Goal: Task Accomplishment & Management: Use online tool/utility

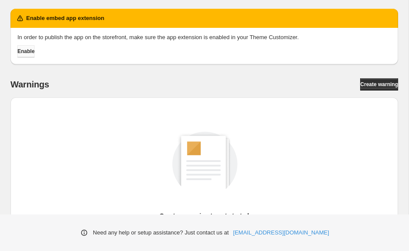
click at [28, 53] on span "Enable" at bounding box center [25, 51] width 17 height 7
click at [364, 91] on div "Warnings Create warning Create a warning to get started Learn tutorial Create w…" at bounding box center [203, 184] width 387 height 213
click at [364, 87] on span "Create warning" at bounding box center [379, 84] width 38 height 7
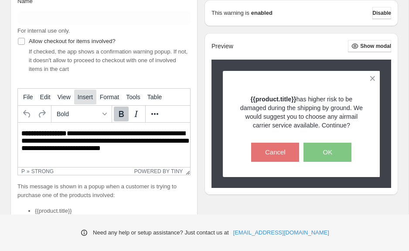
scroll to position [145, 0]
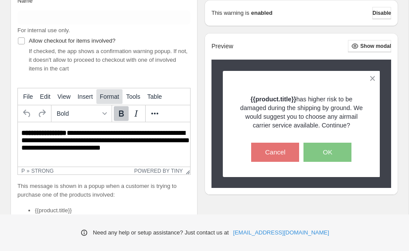
click at [118, 96] on span "Format" at bounding box center [109, 96] width 19 height 7
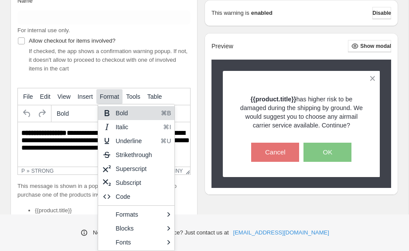
click at [118, 96] on span "Format" at bounding box center [109, 96] width 19 height 7
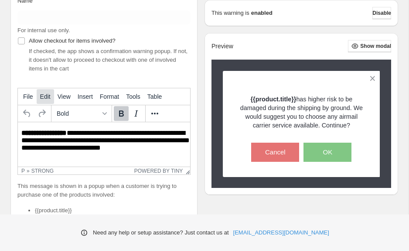
click at [48, 101] on button "Edit" at bounding box center [45, 96] width 17 height 15
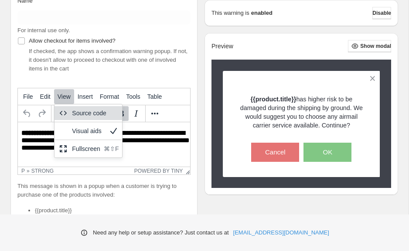
click at [68, 108] on icon at bounding box center [63, 113] width 10 height 10
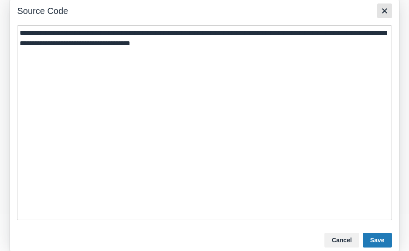
click at [389, 15] on icon "Close" at bounding box center [384, 11] width 10 height 10
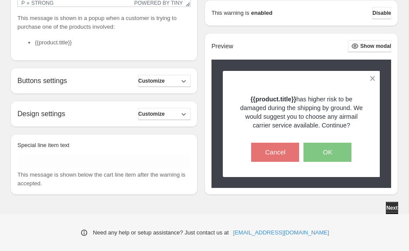
scroll to position [313, 0]
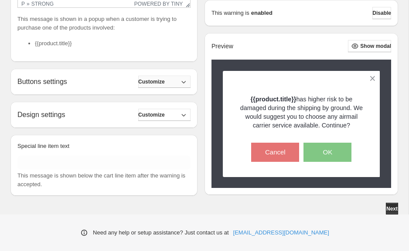
click at [188, 83] on icon "button" at bounding box center [183, 82] width 9 height 9
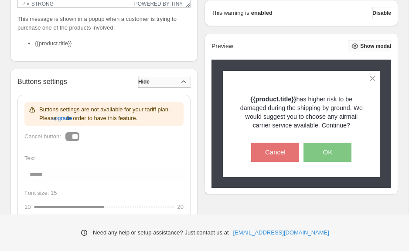
click at [361, 48] on span "Show modal" at bounding box center [375, 46] width 31 height 7
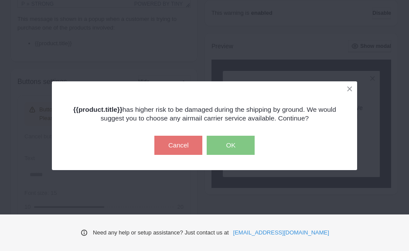
click at [375, 34] on div "{{product.title}} has higher risk to be damaged during the shipping by ground. …" at bounding box center [204, 125] width 409 height 251
click at [224, 142] on button "OK" at bounding box center [230, 145] width 48 height 19
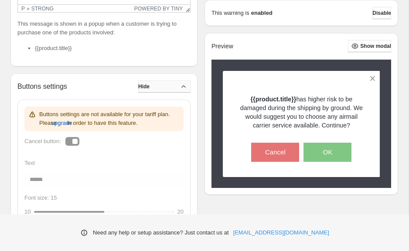
scroll to position [309, 0]
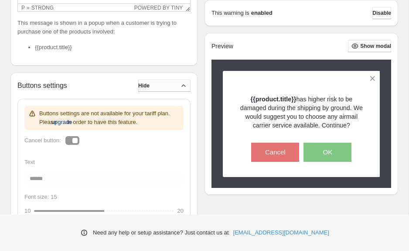
click at [72, 122] on span "upgrade" at bounding box center [61, 122] width 21 height 9
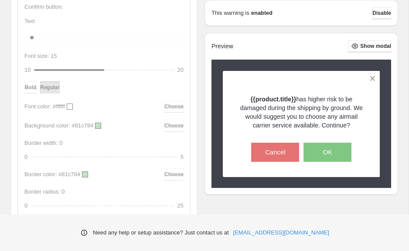
scroll to position [797, 0]
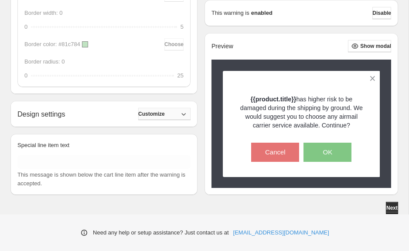
click at [155, 116] on span "Customize" at bounding box center [151, 114] width 27 height 7
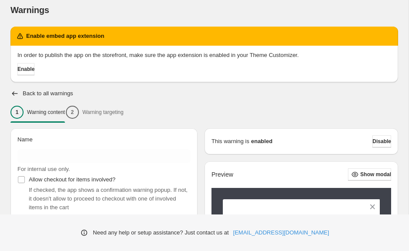
scroll to position [5, 0]
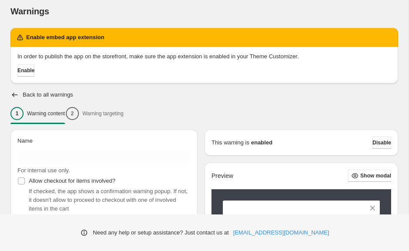
click at [375, 143] on span "Disable" at bounding box center [381, 142] width 19 height 7
click at [16, 94] on icon "button" at bounding box center [14, 95] width 9 height 9
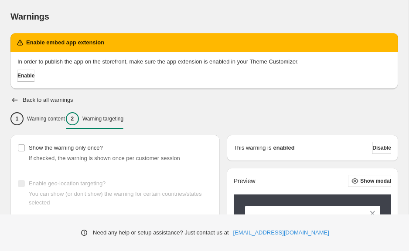
click at [376, 142] on div "This warning is enabled Disable" at bounding box center [311, 148] width 171 height 26
click at [34, 102] on h2 "Back to all warnings" at bounding box center [48, 100] width 51 height 7
click at [13, 99] on icon "button" at bounding box center [14, 100] width 9 height 9
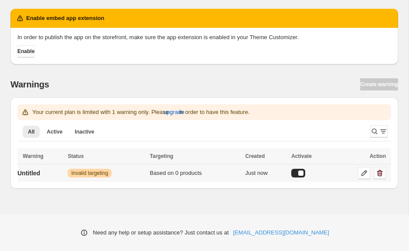
click at [385, 174] on button "button" at bounding box center [379, 173] width 12 height 12
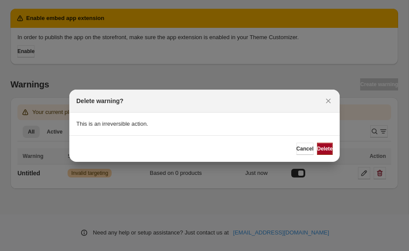
click at [321, 147] on span "Delete" at bounding box center [325, 148] width 16 height 7
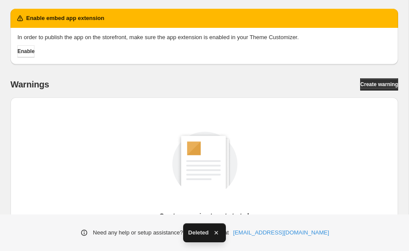
scroll to position [80, 0]
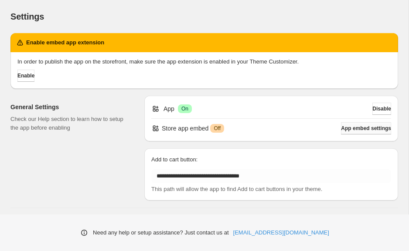
click at [346, 127] on span "App embed settings" at bounding box center [366, 128] width 50 height 7
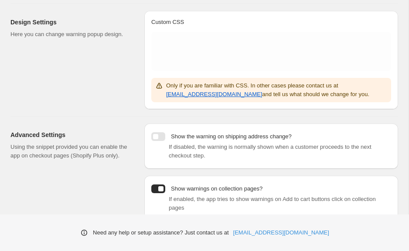
scroll to position [230, 0]
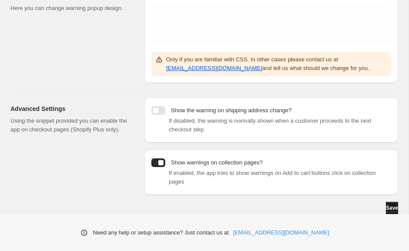
click at [385, 207] on span "Save" at bounding box center [391, 208] width 12 height 7
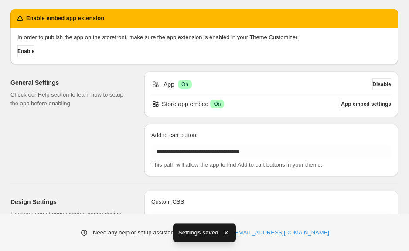
scroll to position [0, 0]
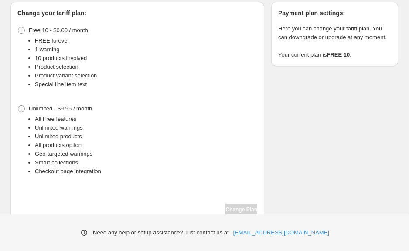
scroll to position [110, 0]
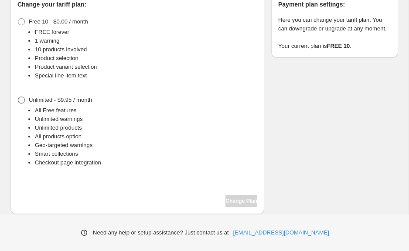
click at [24, 103] on span at bounding box center [21, 100] width 7 height 7
click at [246, 202] on span "Change Plan" at bounding box center [241, 201] width 32 height 7
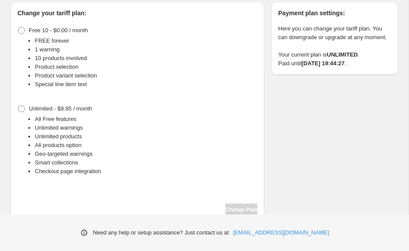
scroll to position [110, 0]
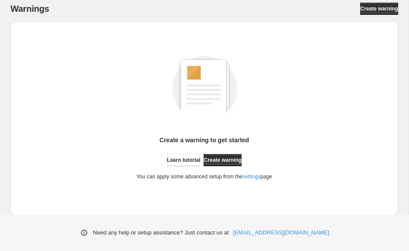
scroll to position [80, 0]
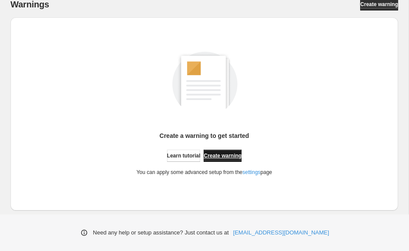
click at [233, 155] on span "Create warning" at bounding box center [222, 155] width 38 height 7
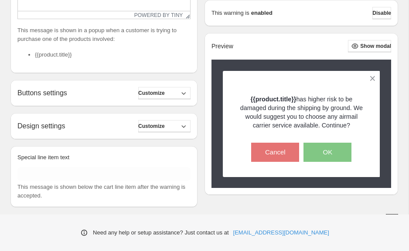
scroll to position [314, 0]
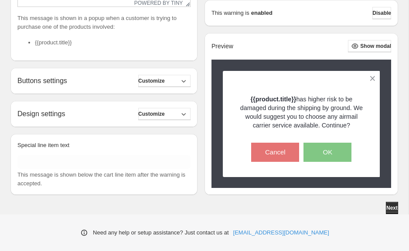
click at [178, 89] on div "Buttons settings Customize Cancel button: Text ****** Font size: 15 10 15 20 Bo…" at bounding box center [103, 81] width 187 height 26
click at [178, 83] on button "Customize" at bounding box center [164, 81] width 52 height 12
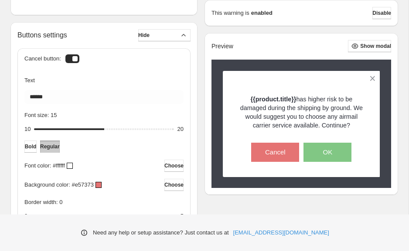
scroll to position [359, 0]
click at [74, 59] on div at bounding box center [72, 59] width 14 height 9
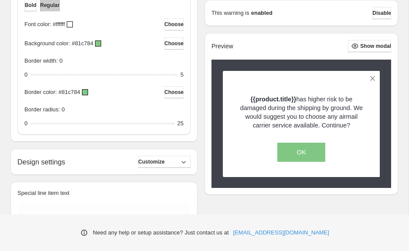
scroll to position [723, 0]
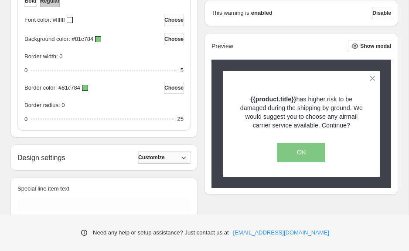
click at [154, 159] on span "Customize" at bounding box center [151, 157] width 27 height 7
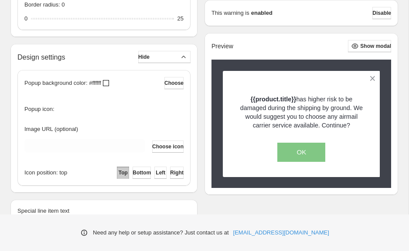
scroll to position [822, 0]
click at [163, 146] on span "Choose icon" at bounding box center [167, 147] width 31 height 7
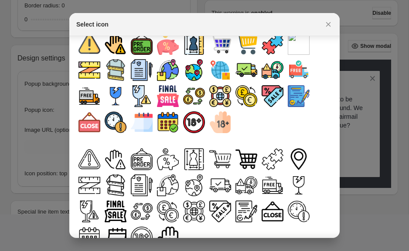
scroll to position [13, 0]
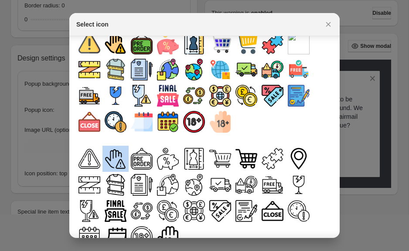
click at [118, 155] on img ":rn:" at bounding box center [116, 159] width 22 height 22
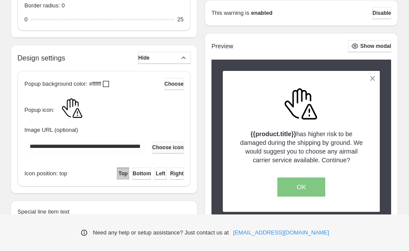
click at [177, 147] on span "Choose icon" at bounding box center [167, 147] width 31 height 7
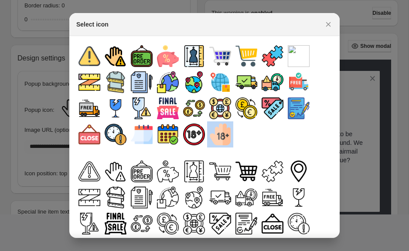
scroll to position [43, 0]
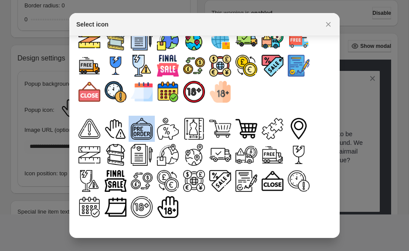
click at [144, 131] on img ":rn:" at bounding box center [142, 129] width 22 height 22
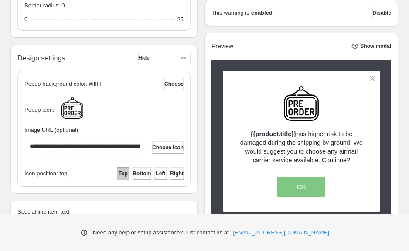
click at [132, 175] on span "Bottom" at bounding box center [141, 173] width 18 height 7
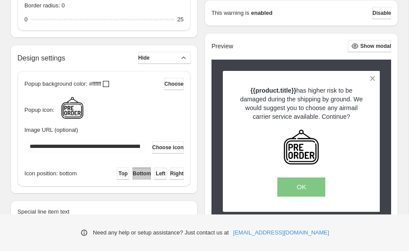
click at [159, 176] on button "Left" at bounding box center [160, 174] width 12 height 12
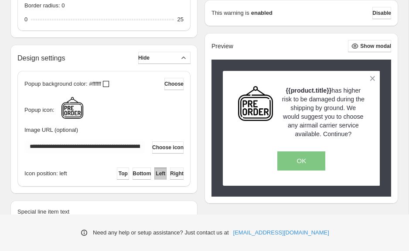
click at [183, 176] on button "Right" at bounding box center [177, 174] width 14 height 12
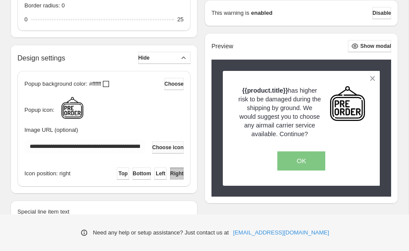
click at [167, 148] on span "Choose icon" at bounding box center [167, 147] width 31 height 7
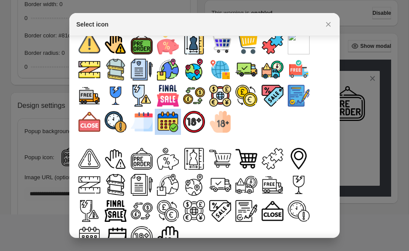
scroll to position [0, 0]
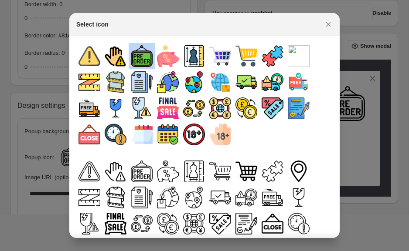
click at [140, 60] on img ":rn:" at bounding box center [142, 56] width 22 height 22
type input "**********"
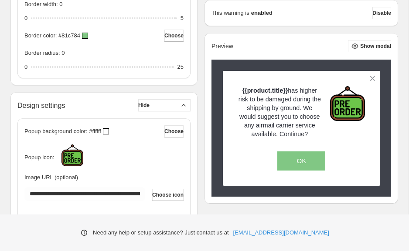
scroll to position [822, 0]
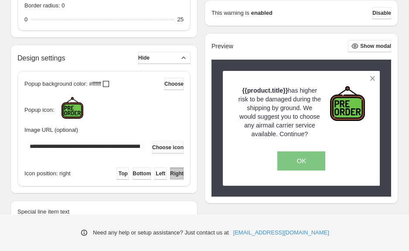
click at [173, 145] on span "Choose icon" at bounding box center [167, 147] width 31 height 7
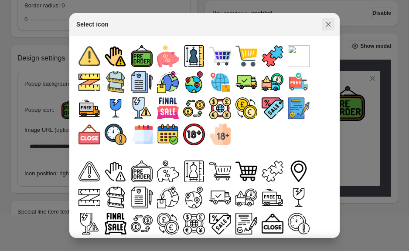
click at [327, 26] on icon "Close" at bounding box center [328, 24] width 5 height 5
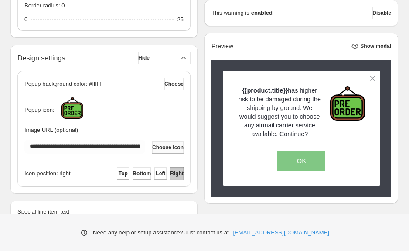
click at [154, 145] on span "Choose icon" at bounding box center [167, 147] width 31 height 7
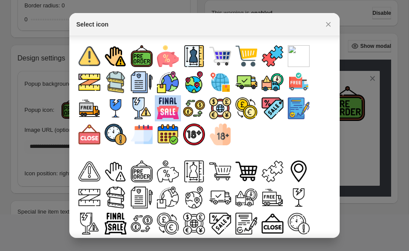
scroll to position [43, 0]
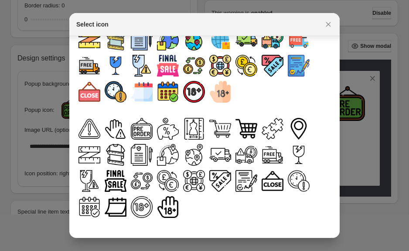
click at [255, 88] on div ":rn:" at bounding box center [204, 52] width 256 height 105
click at [323, 21] on button "Close" at bounding box center [328, 24] width 12 height 12
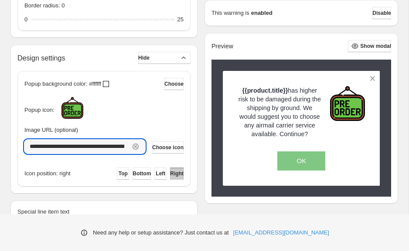
click at [128, 146] on div "**********" at bounding box center [84, 147] width 121 height 14
click at [131, 146] on icon "button" at bounding box center [135, 146] width 9 height 9
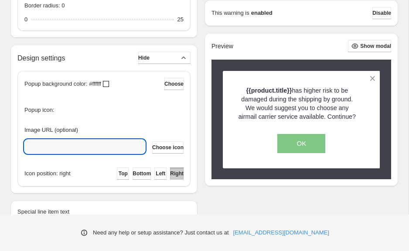
click at [128, 146] on input "Image URL (optional)" at bounding box center [82, 147] width 116 height 14
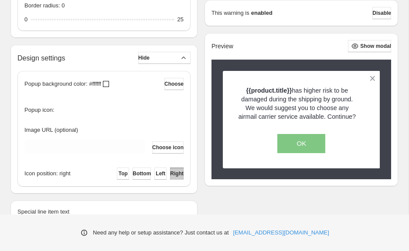
click at [145, 105] on div "Popup icon:" at bounding box center [103, 108] width 159 height 22
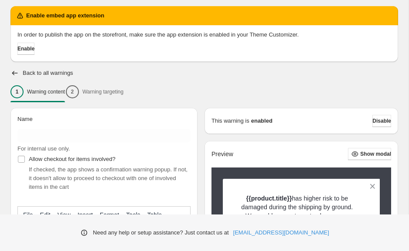
scroll to position [28, 0]
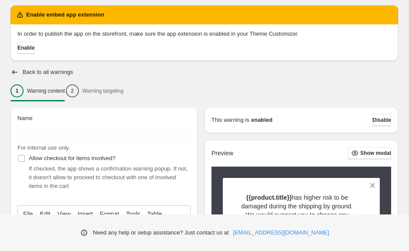
click at [135, 90] on div "1 Warning content 2 Warning targeting" at bounding box center [203, 91] width 387 height 18
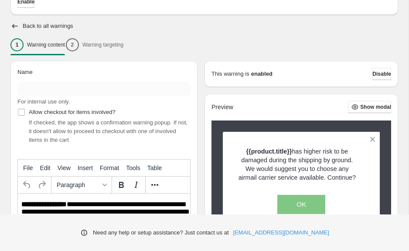
scroll to position [83, 0]
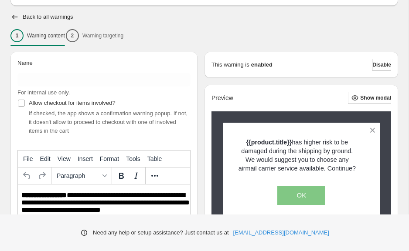
click at [131, 35] on div "1 Warning content 2 Warning targeting" at bounding box center [203, 36] width 387 height 18
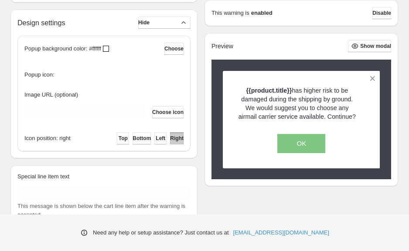
scroll to position [876, 0]
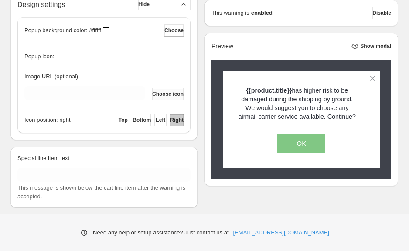
click at [153, 97] on span "Choose icon" at bounding box center [167, 94] width 31 height 7
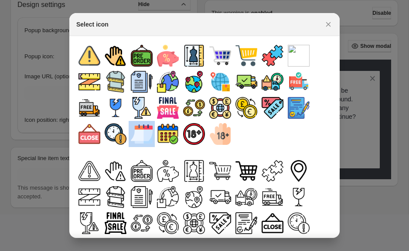
scroll to position [0, 0]
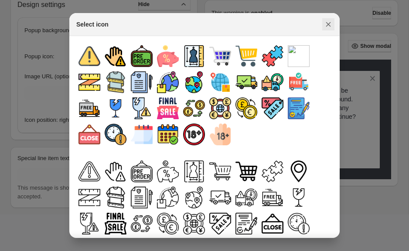
click at [326, 23] on icon "Close" at bounding box center [328, 24] width 9 height 9
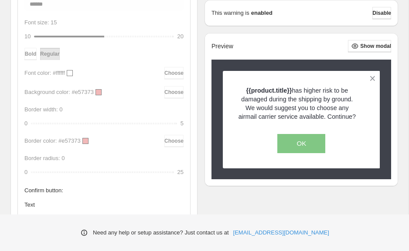
scroll to position [415, 0]
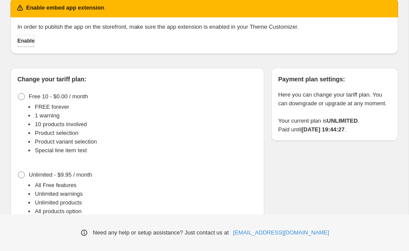
scroll to position [37, 0]
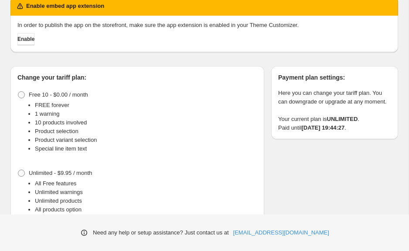
click at [17, 94] on div "Change your tariff plan: Free 10 - $0.00 / month FREE forever 1 warning 10 prod…" at bounding box center [136, 176] width 253 height 221
click at [22, 94] on span at bounding box center [21, 94] width 7 height 7
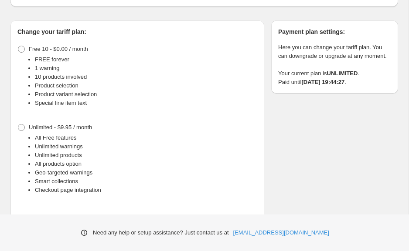
scroll to position [110, 0]
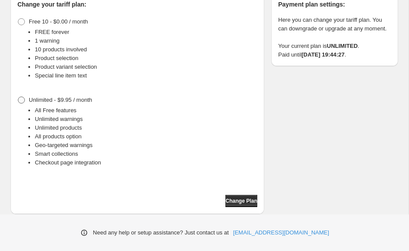
click at [22, 98] on span at bounding box center [21, 100] width 7 height 7
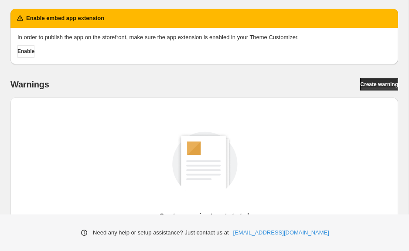
scroll to position [80, 0]
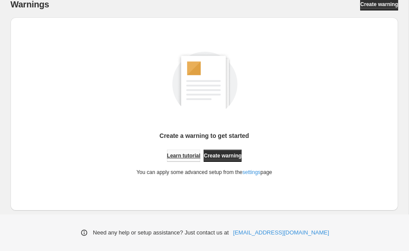
click at [167, 160] on link "Learn tutorial" at bounding box center [184, 156] width 34 height 12
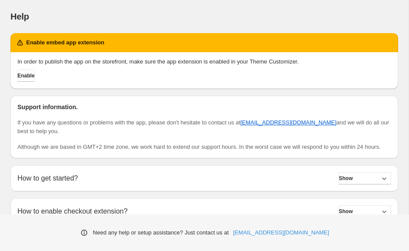
scroll to position [19, 0]
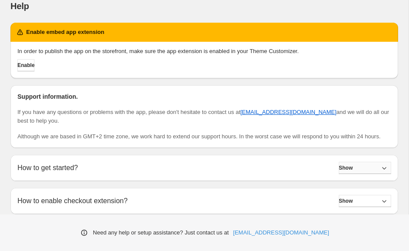
click at [351, 169] on span "Show" at bounding box center [345, 168] width 14 height 7
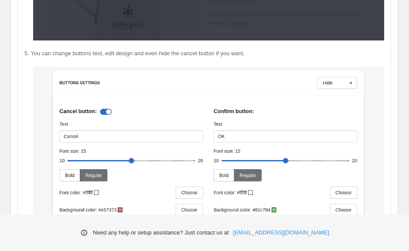
scroll to position [1529, 0]
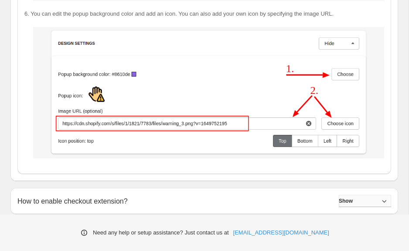
click at [360, 206] on button "Show" at bounding box center [364, 201] width 52 height 12
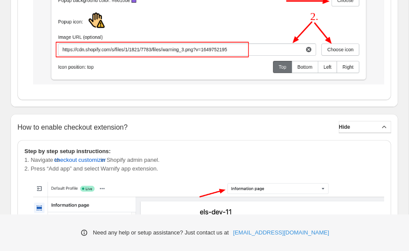
scroll to position [1593, 0]
